Goal: Task Accomplishment & Management: Manage account settings

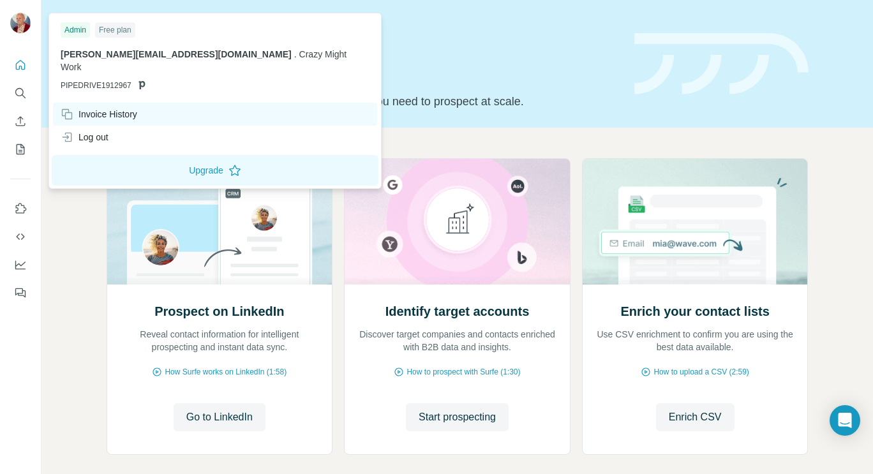
click at [79, 108] on div "Invoice History" at bounding box center [99, 114] width 77 height 13
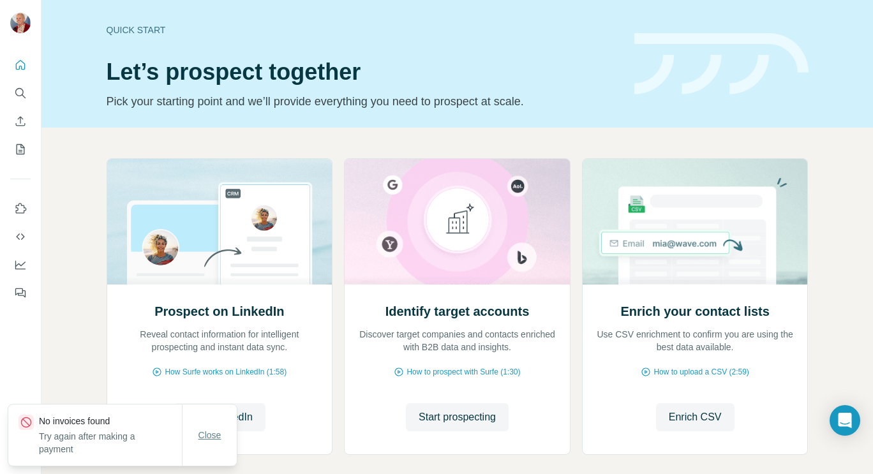
click at [203, 436] on span "Close" at bounding box center [209, 435] width 23 height 13
